Goal: Transaction & Acquisition: Obtain resource

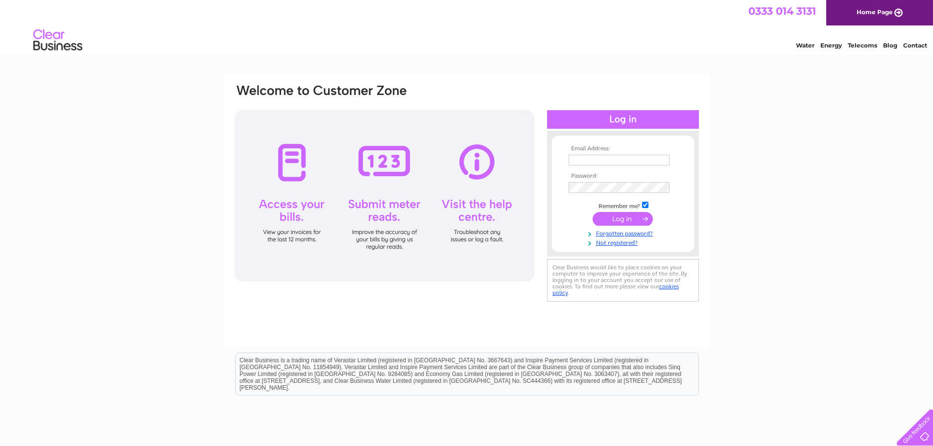
type input "shop@templesports.co.uk"
click at [627, 217] on input "submit" at bounding box center [623, 219] width 60 height 14
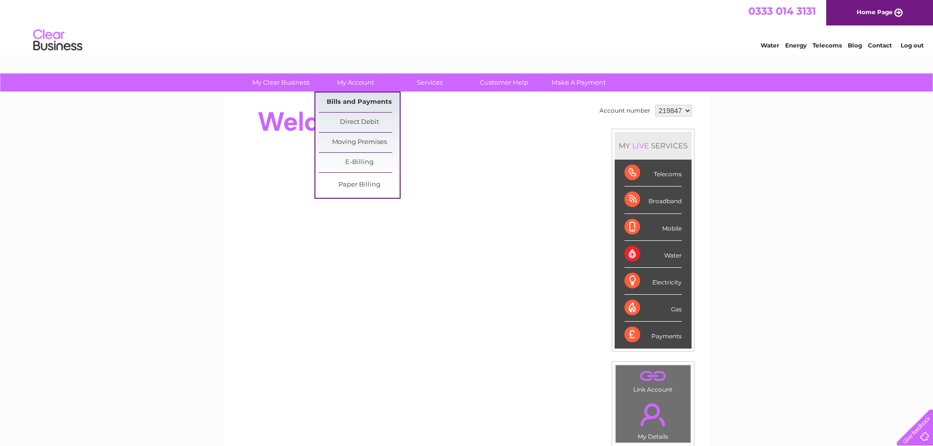
click at [348, 101] on link "Bills and Payments" at bounding box center [359, 103] width 81 height 20
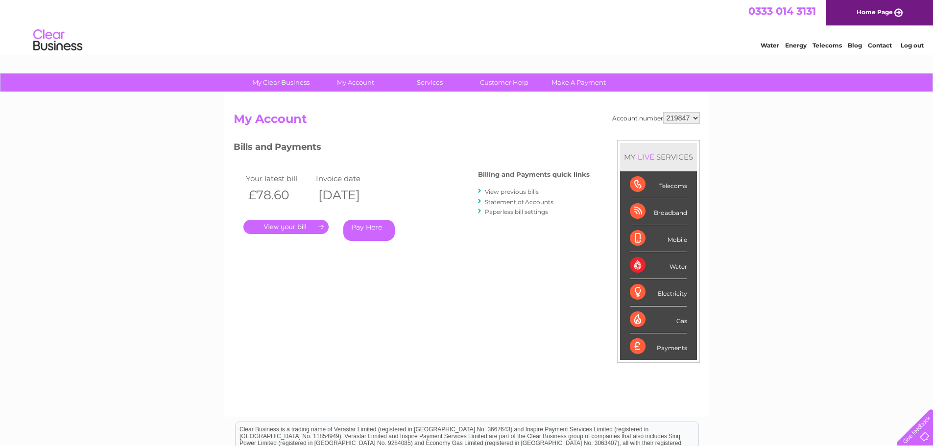
click at [301, 226] on link "." at bounding box center [286, 227] width 85 height 14
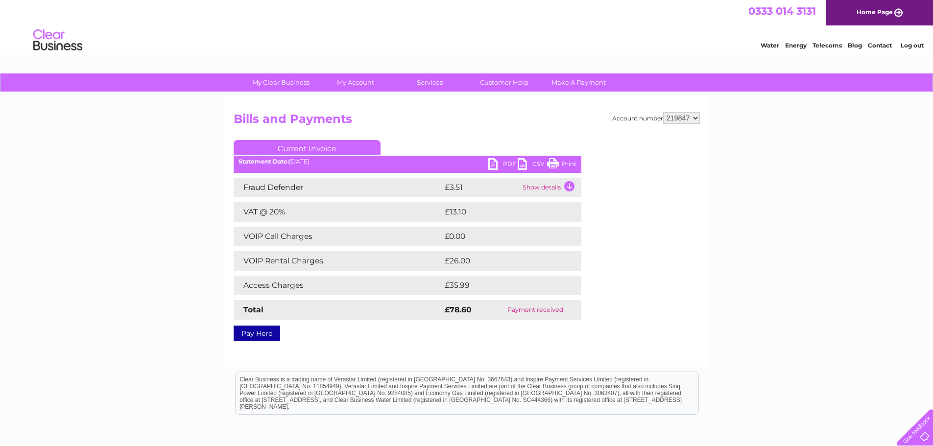
click at [495, 163] on link "PDF" at bounding box center [503, 165] width 29 height 14
click at [696, 118] on select "219847 219864 390732" at bounding box center [681, 118] width 37 height 12
select select "390732"
click at [663, 112] on select "219847 219864 390732" at bounding box center [681, 118] width 37 height 12
click at [493, 164] on link "PDF" at bounding box center [503, 165] width 29 height 14
